Goal: Communication & Community: Answer question/provide support

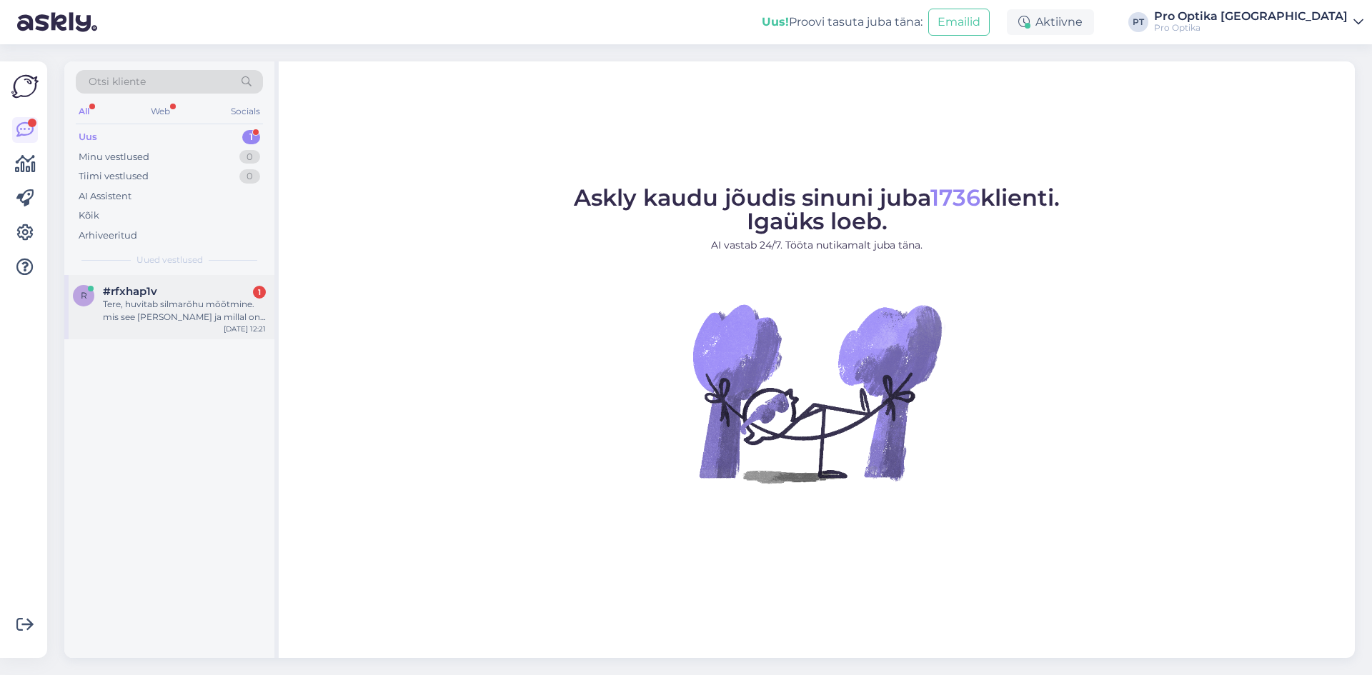
click at [154, 299] on div "Tere, huvitab silmarõhu mõõtmine. mis see [PERSON_NAME] ja millal on teil vabad…" at bounding box center [184, 311] width 163 height 26
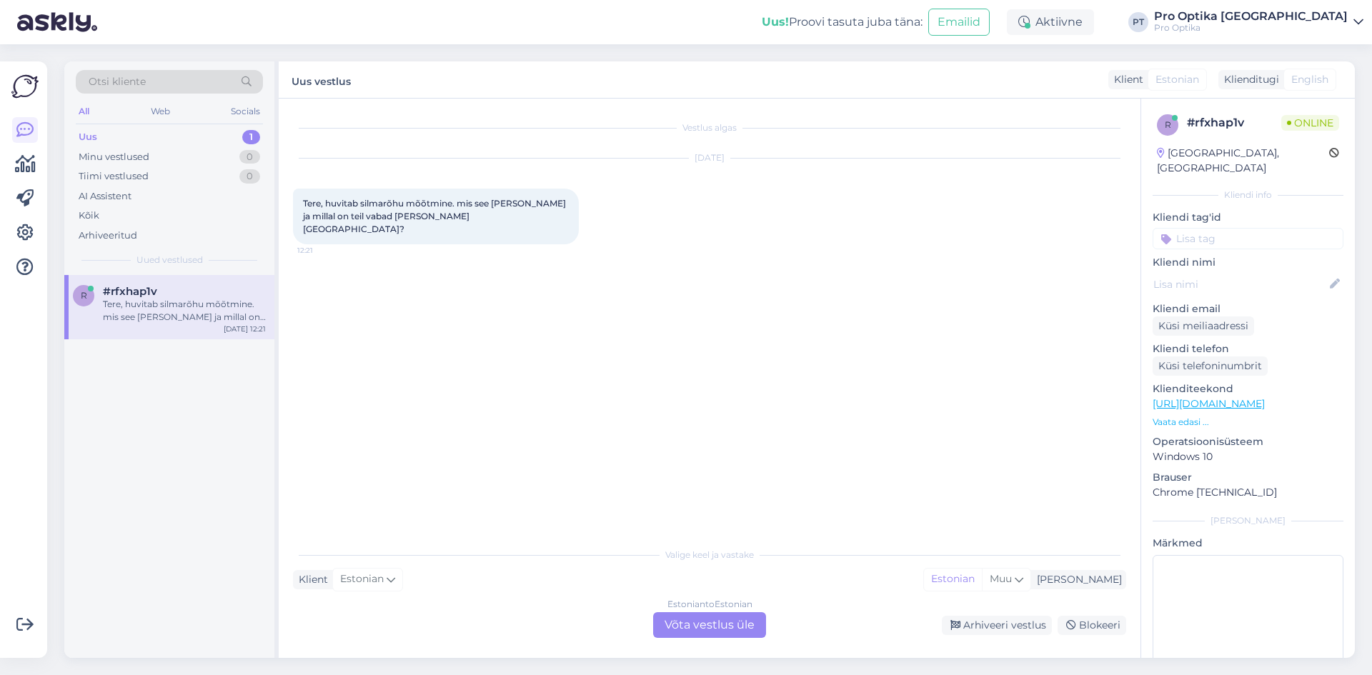
click at [700, 625] on div "Estonian to Estonian Võta vestlus üle" at bounding box center [709, 625] width 113 height 26
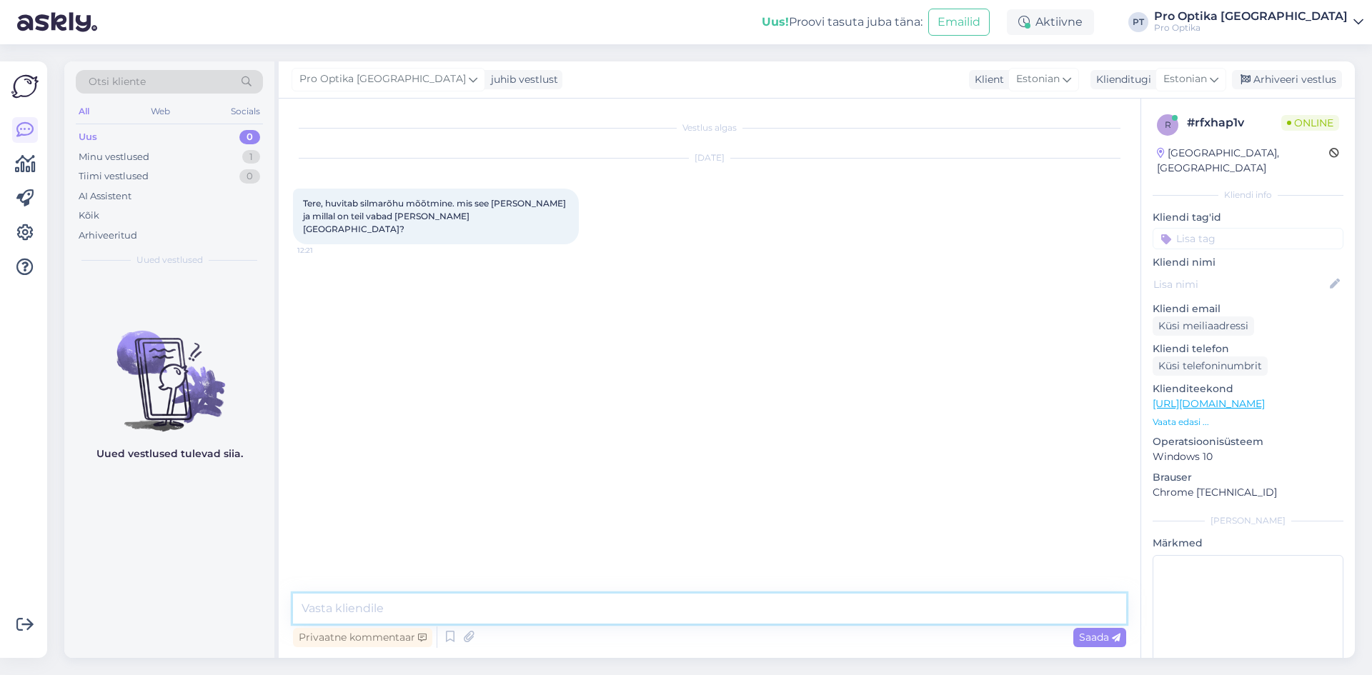
click at [570, 604] on textarea at bounding box center [709, 609] width 833 height 30
type textarea "Tere! Rõhu mõõtmine maksab 7€."
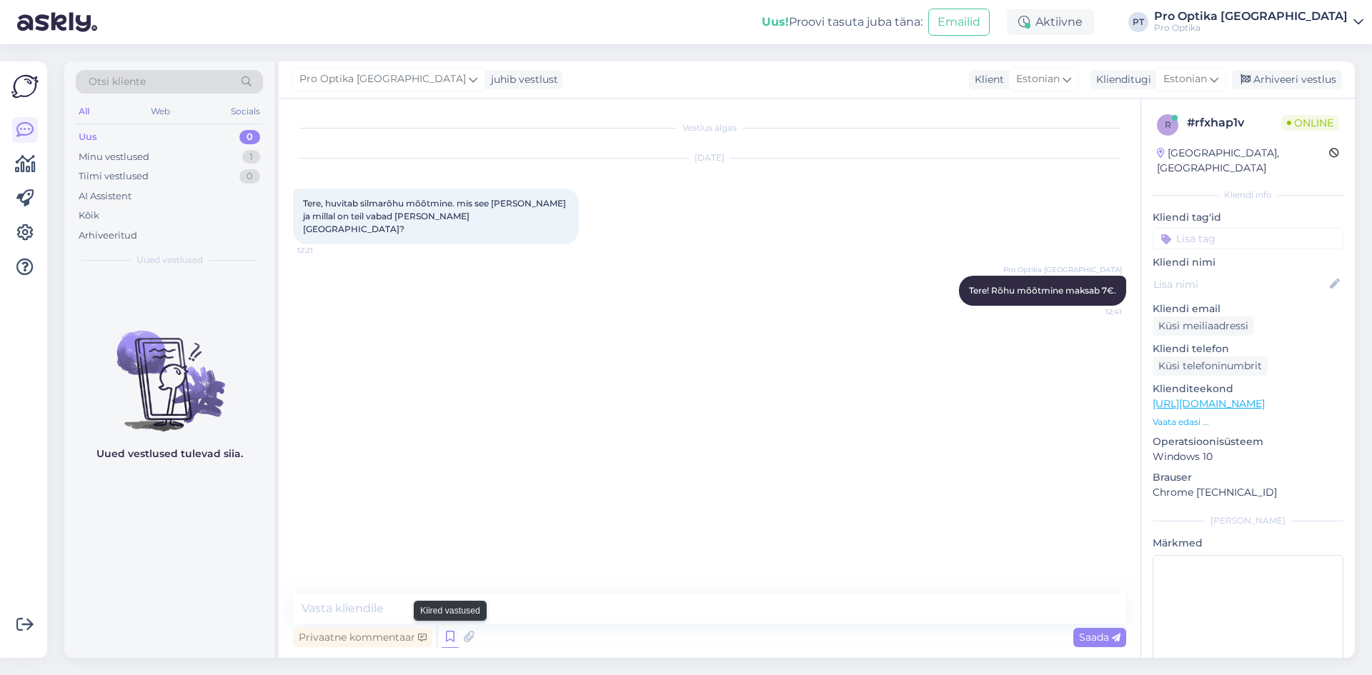
click at [452, 638] on icon at bounding box center [450, 637] width 17 height 21
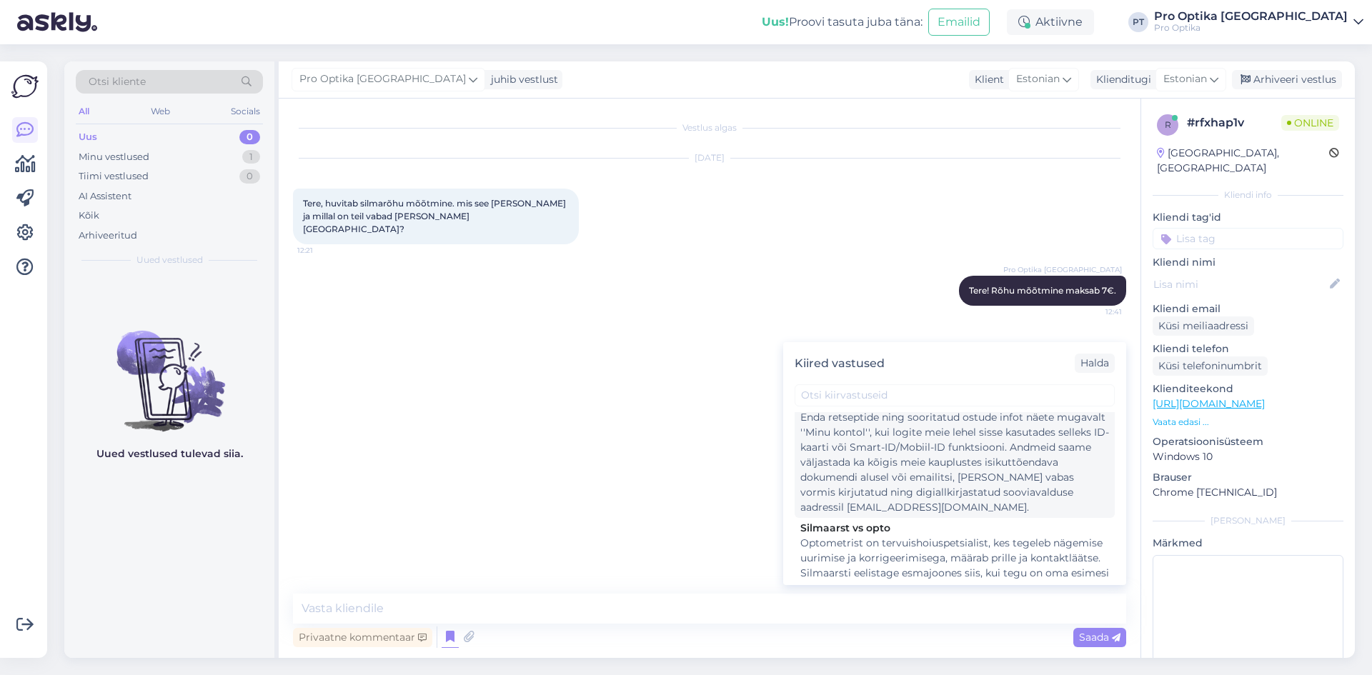
scroll to position [286, 0]
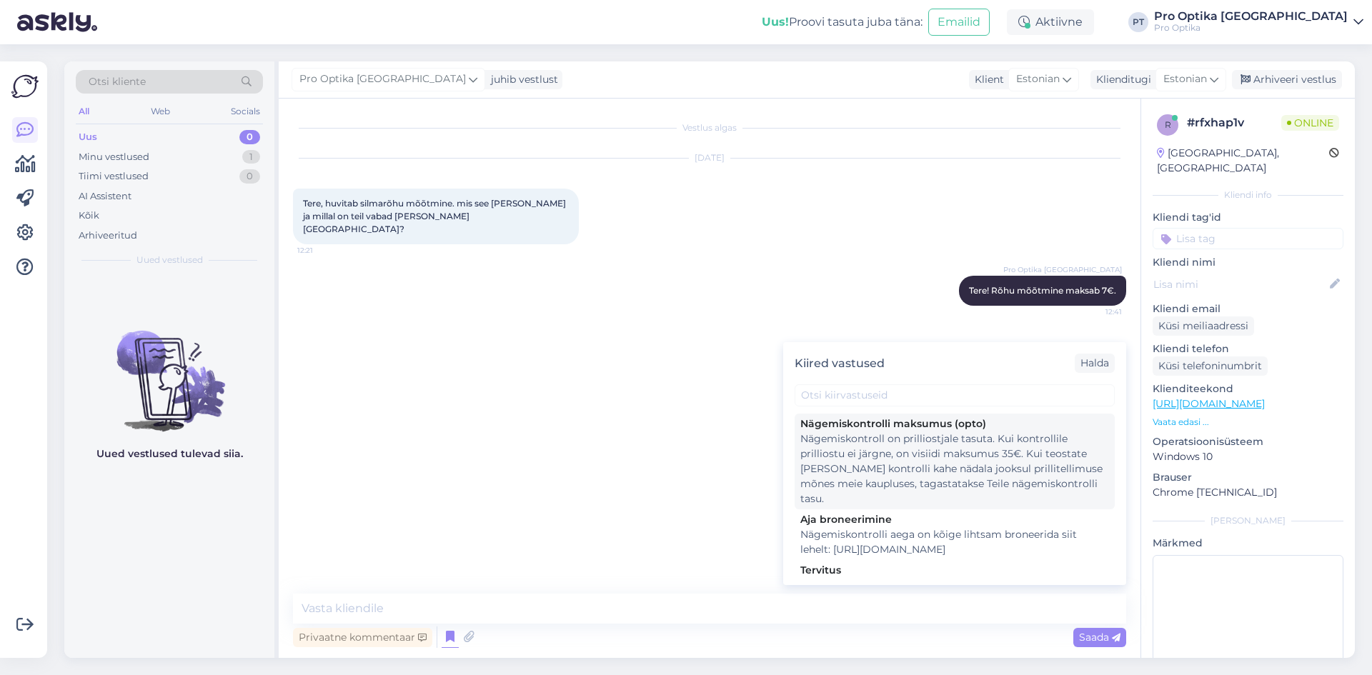
click at [903, 451] on div "Nägemiskontroll on prilliostjale tasuta. Kui kontrollile prilliostu ei järgne, …" at bounding box center [954, 469] width 309 height 75
type textarea "Nägemiskontroll on prilliostjale tasuta. Kui kontrollile prilliostu ei järgne, …"
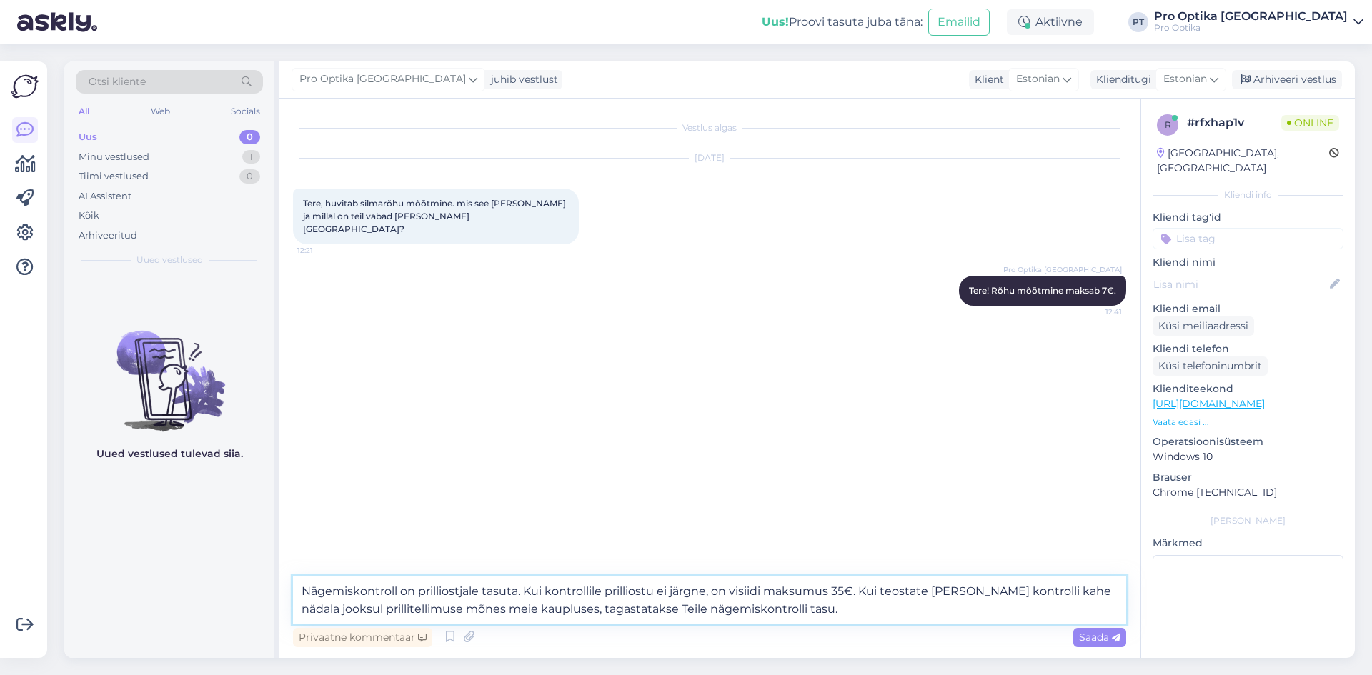
drag, startPoint x: 863, startPoint y: 607, endPoint x: 151, endPoint y: 575, distance: 713.2
click at [151, 575] on div "Otsi kliente All Web Socials Uus 0 Minu vestlused 1 Tiimi vestlused 0 AI Assist…" at bounding box center [709, 359] width 1291 height 597
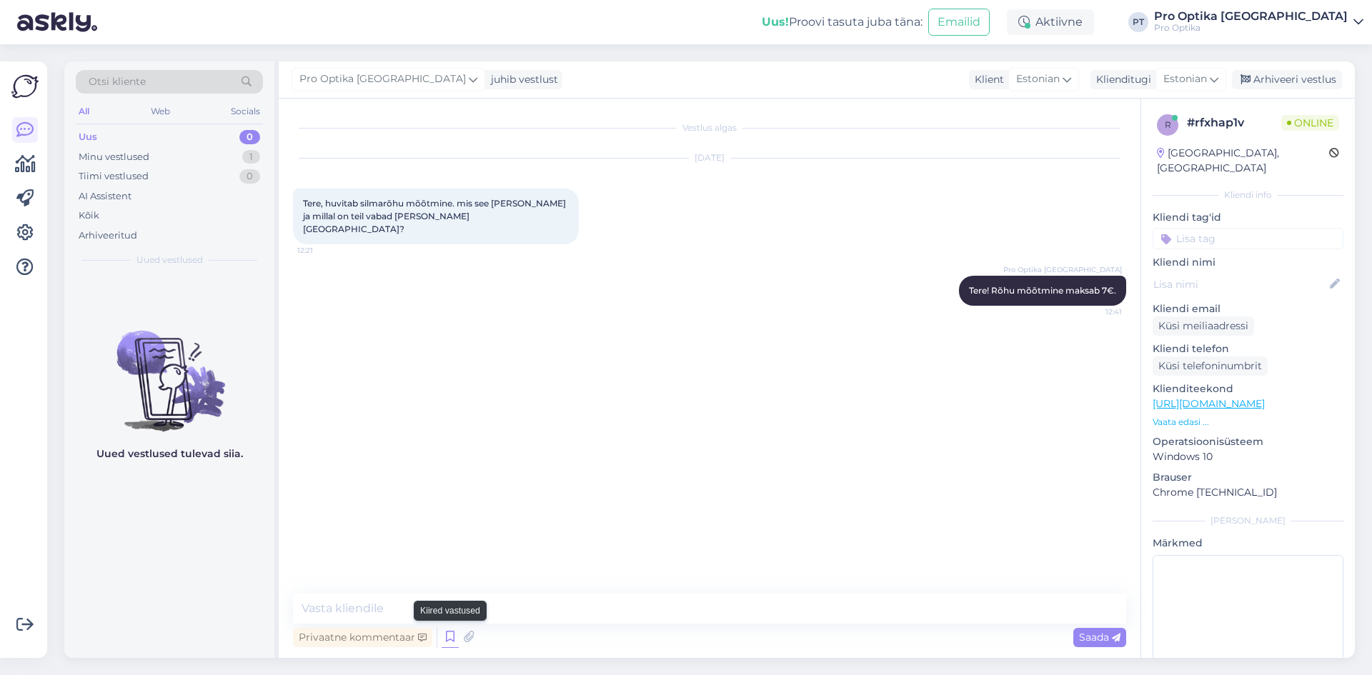
click at [445, 642] on icon at bounding box center [450, 637] width 17 height 21
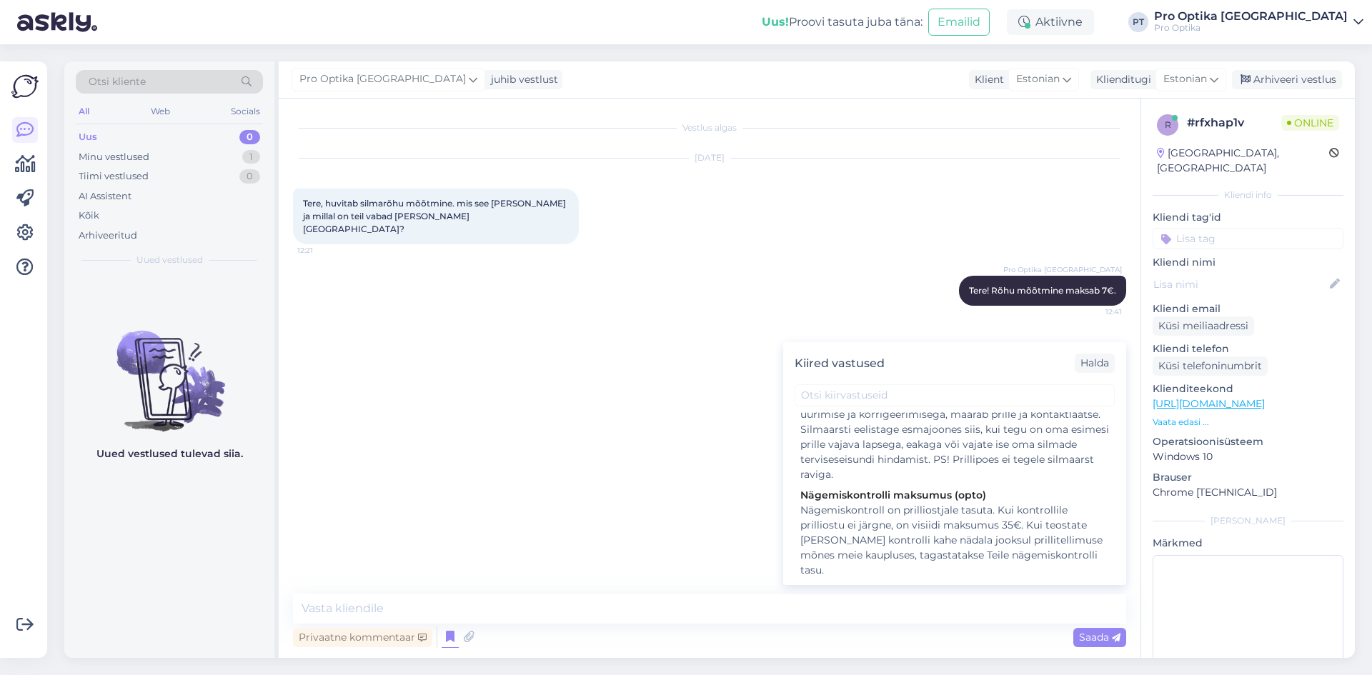
scroll to position [357, 0]
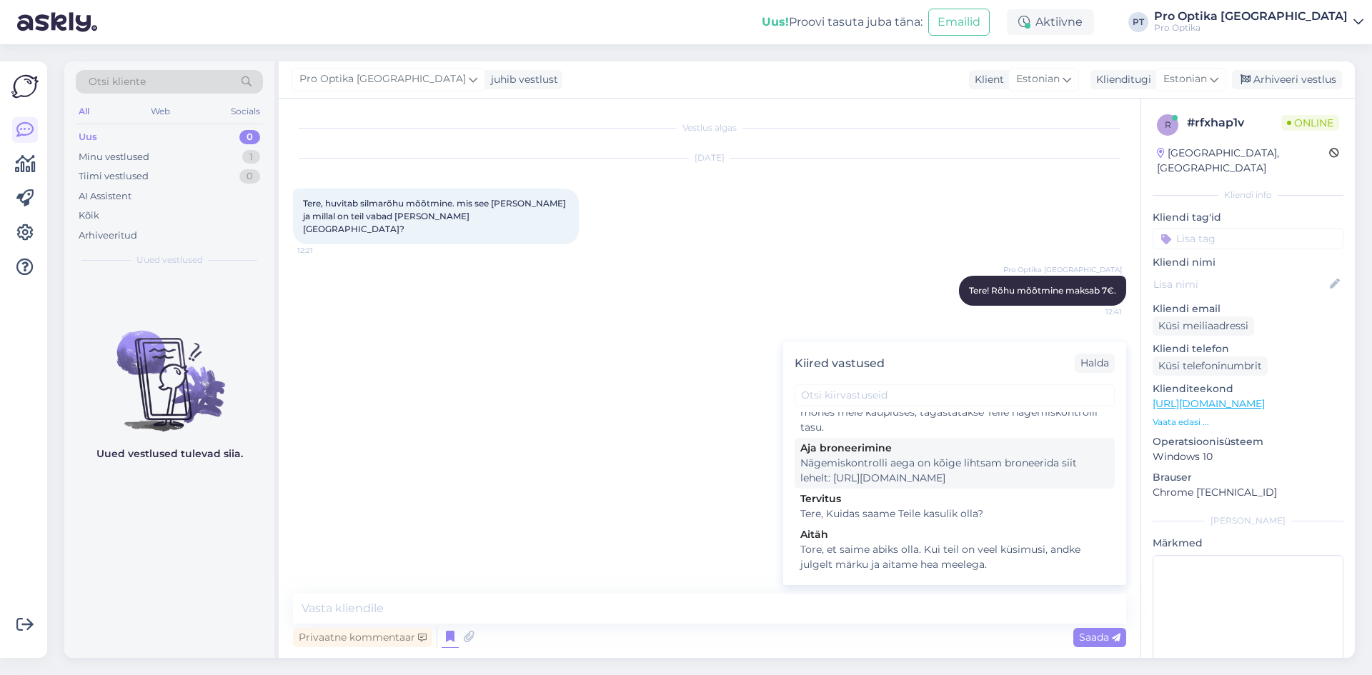
click at [911, 476] on div "Nägemiskontrolli aega on kõige lihtsam broneerida siit lehelt: [URL][DOMAIN_NAM…" at bounding box center [954, 471] width 309 height 30
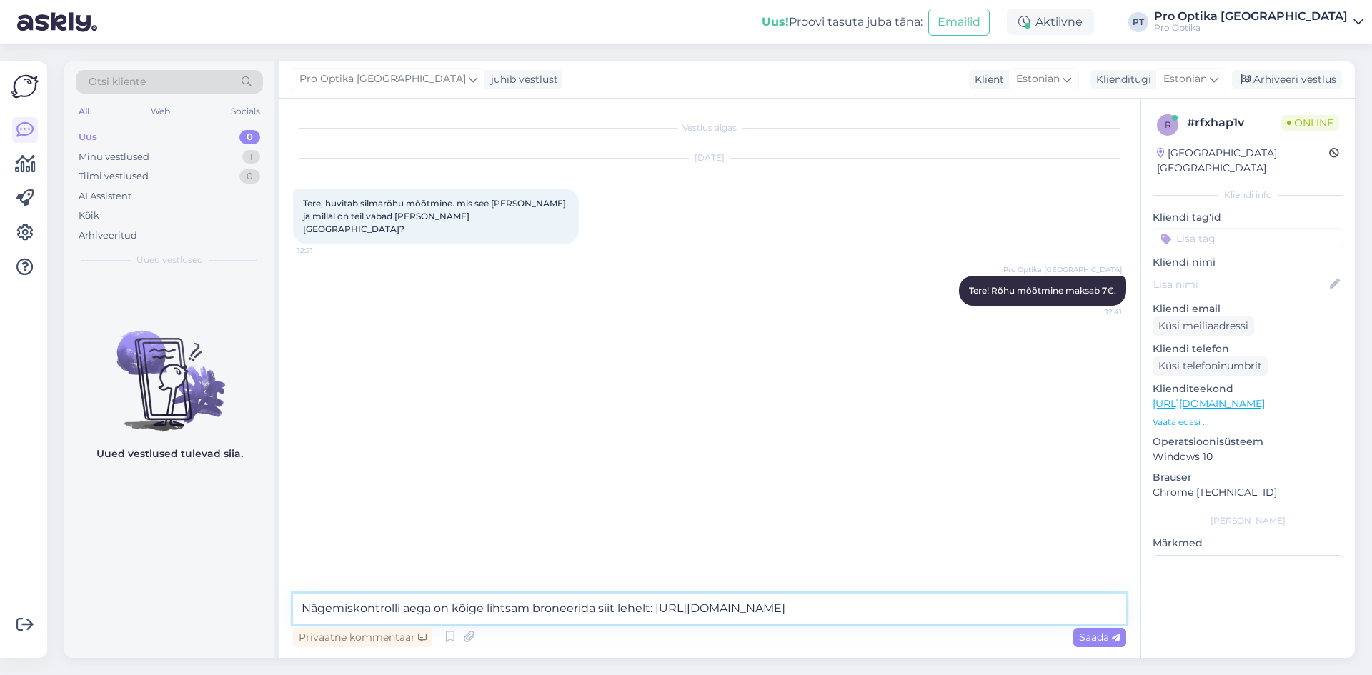
drag, startPoint x: 410, startPoint y: 612, endPoint x: 272, endPoint y: 629, distance: 139.0
click at [272, 629] on div "Otsi kliente All Web Socials Uus 0 Minu vestlused 1 Tiimi vestlused 0 AI Assist…" at bounding box center [709, 359] width 1291 height 597
type textarea "Aega on kõige lihtsam broneerida siit lehelt: [URL][DOMAIN_NAME]"
click at [1098, 641] on span "Saada" at bounding box center [1099, 637] width 41 height 13
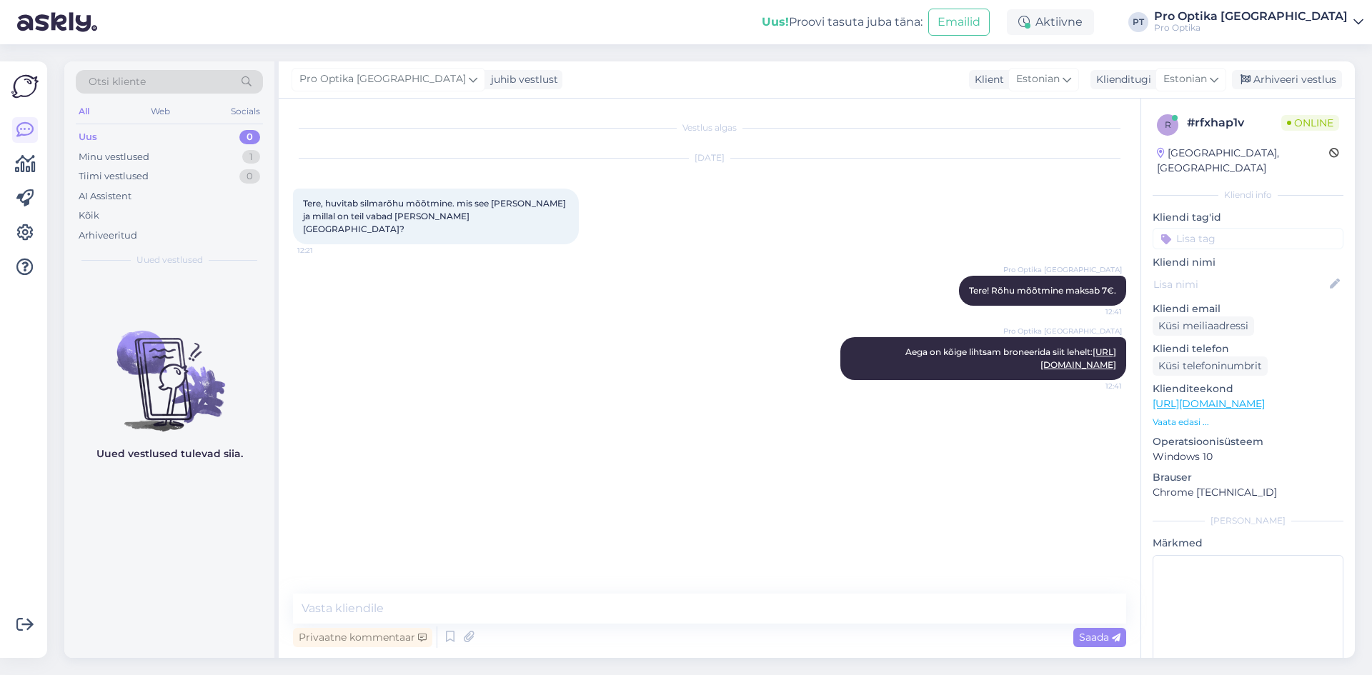
drag, startPoint x: 170, startPoint y: 520, endPoint x: 199, endPoint y: 332, distance: 190.2
click at [172, 518] on div "Uued vestlused tulevad siia." at bounding box center [169, 466] width 210 height 383
